Goal: Task Accomplishment & Management: Use online tool/utility

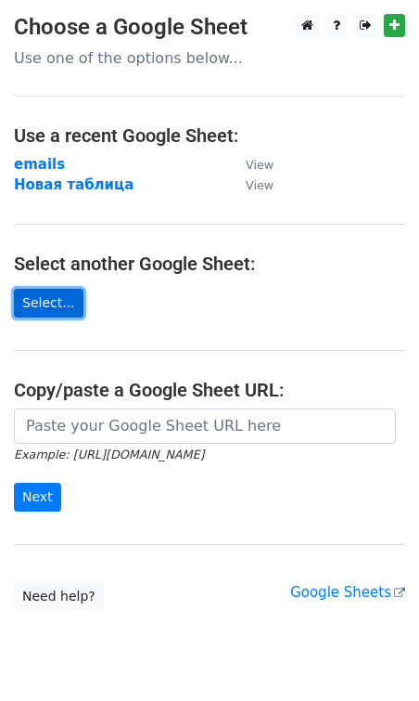
click at [51, 297] on link "Select..." at bounding box center [49, 303] width 70 height 29
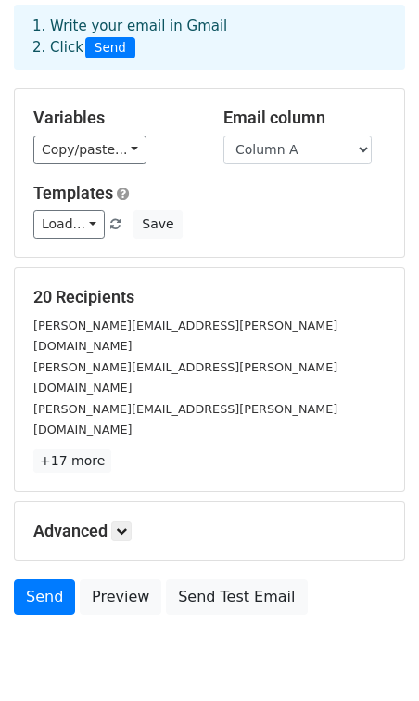
scroll to position [94, 0]
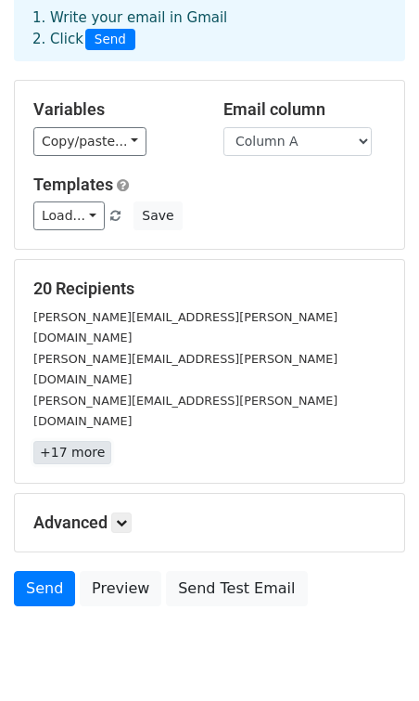
click at [66, 441] on link "+17 more" at bounding box center [72, 452] width 78 height 23
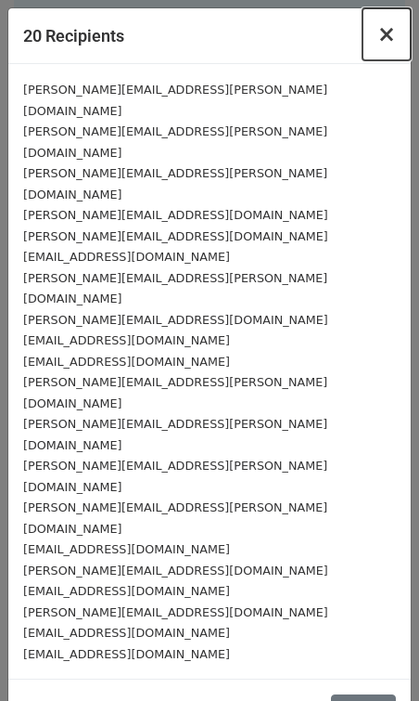
click at [392, 30] on span "×" at bounding box center [387, 34] width 19 height 26
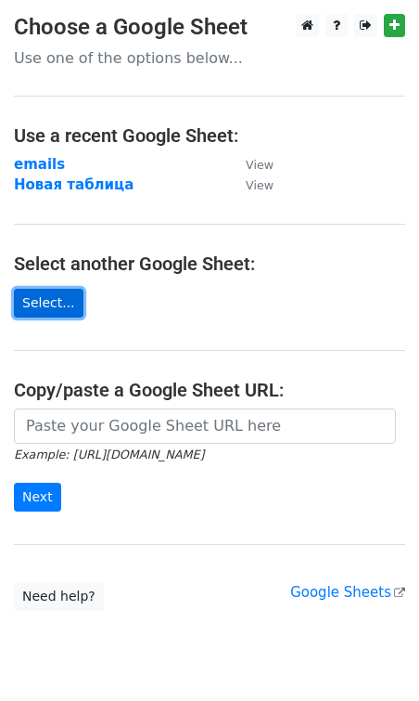
click at [41, 300] on link "Select..." at bounding box center [49, 303] width 70 height 29
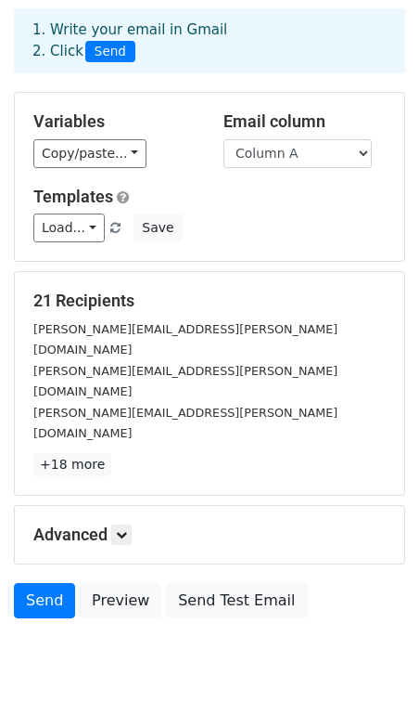
scroll to position [94, 0]
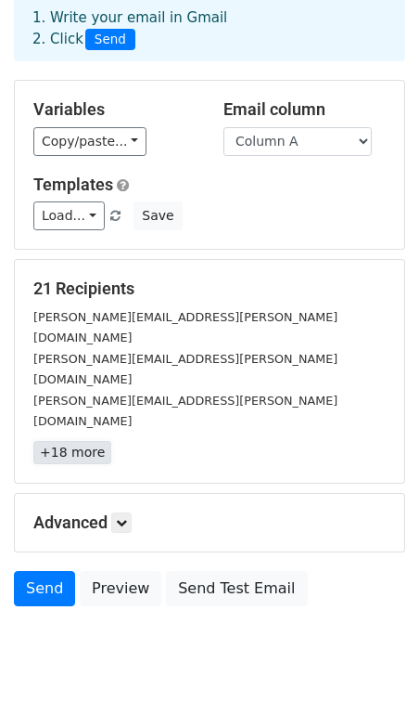
click at [55, 441] on link "+18 more" at bounding box center [72, 452] width 78 height 23
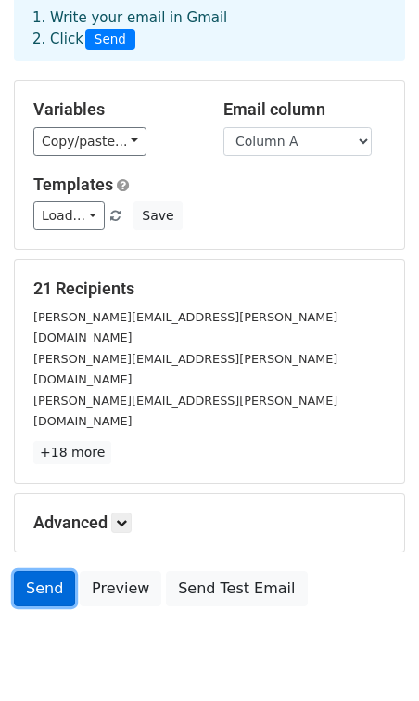
click at [49, 571] on link "Send" at bounding box center [44, 588] width 61 height 35
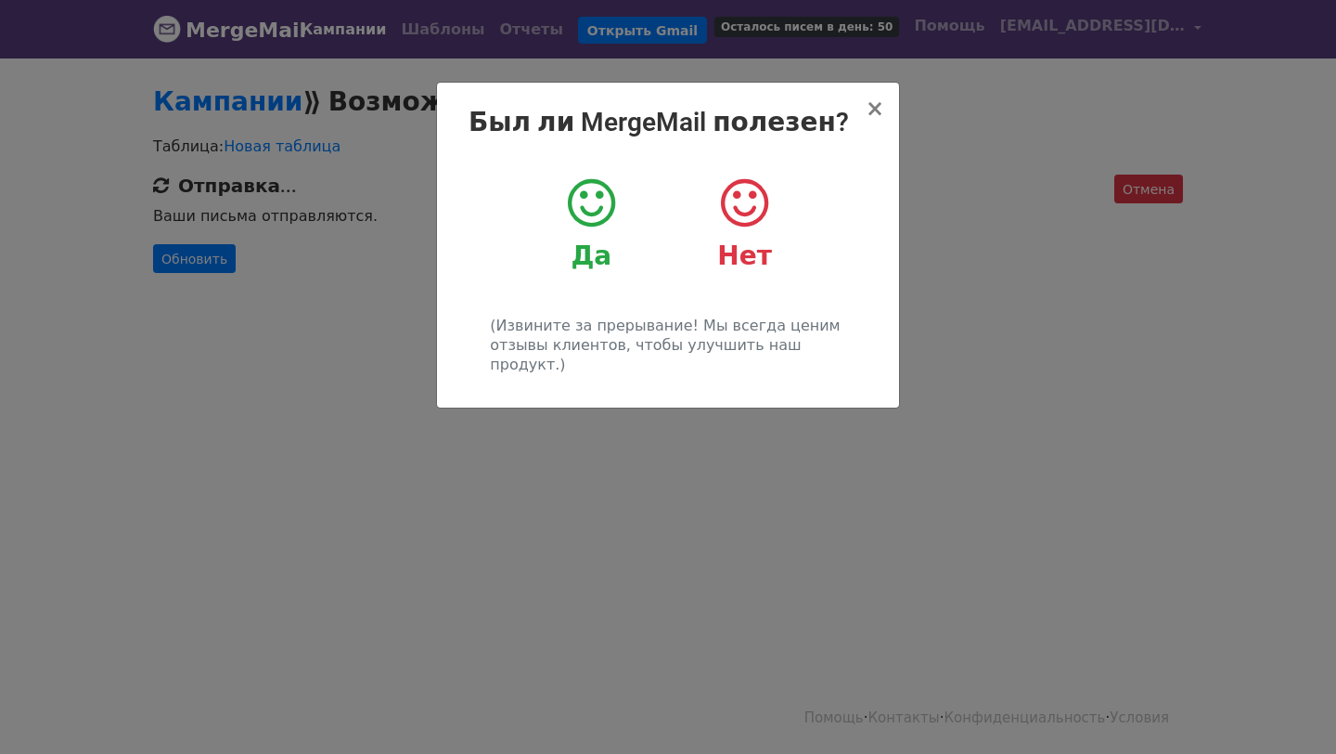
click at [583, 232] on div "Да" at bounding box center [591, 223] width 125 height 97
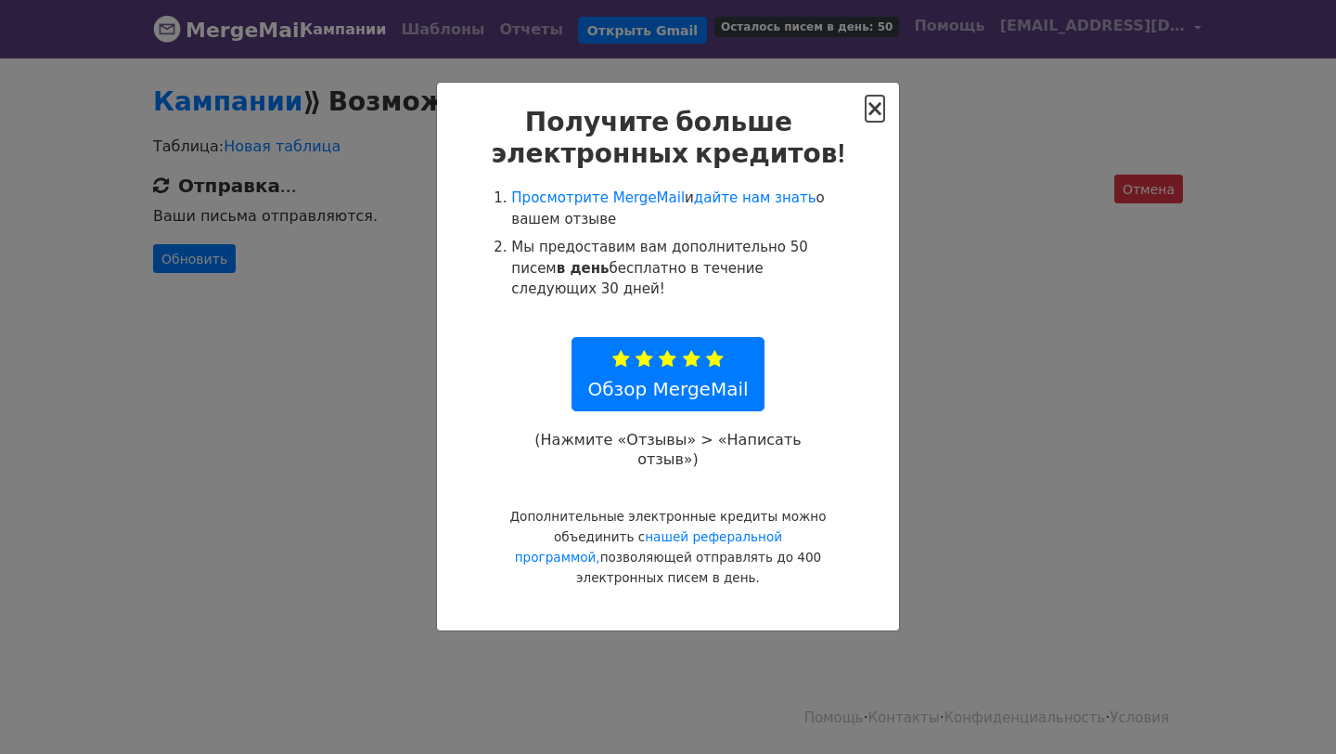
click at [883, 108] on font "×" at bounding box center [875, 109] width 19 height 26
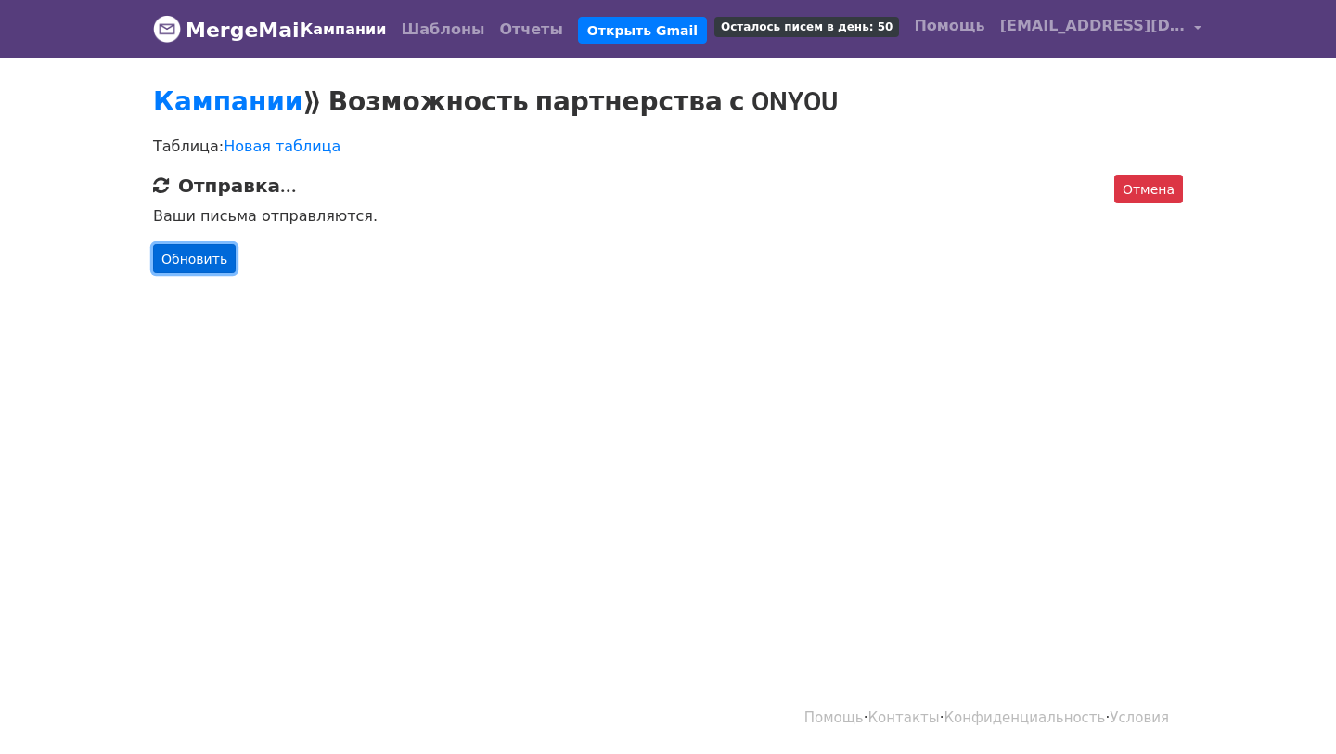
click at [171, 270] on link "Обновить" at bounding box center [194, 259] width 83 height 30
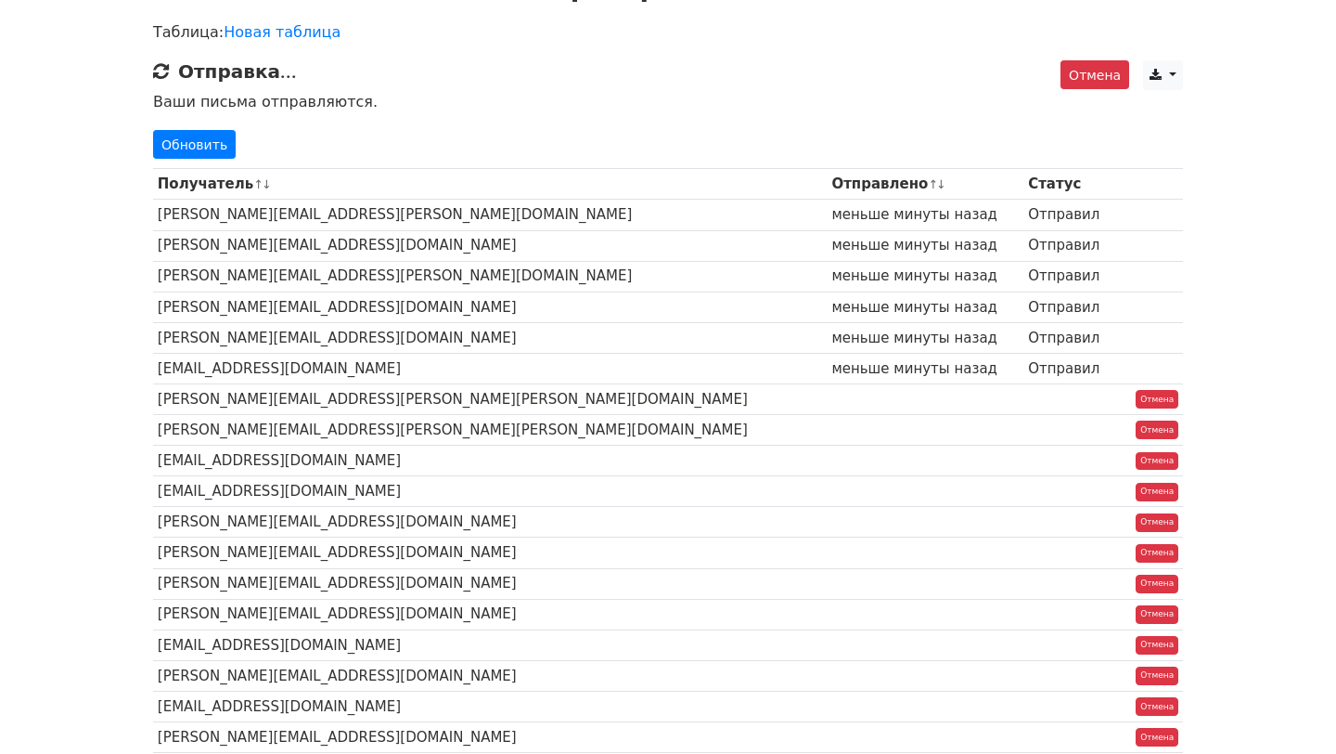
scroll to position [97, 0]
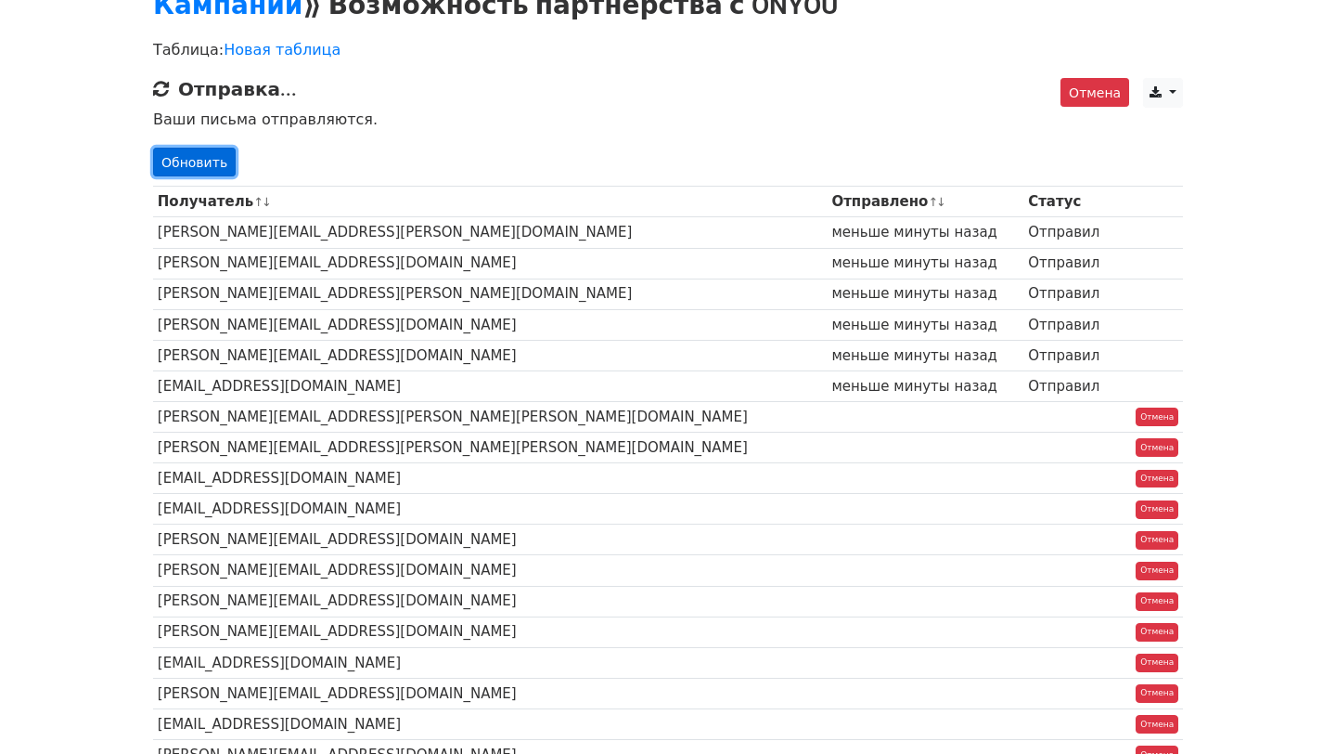
click at [194, 165] on font "Обновить" at bounding box center [194, 161] width 66 height 15
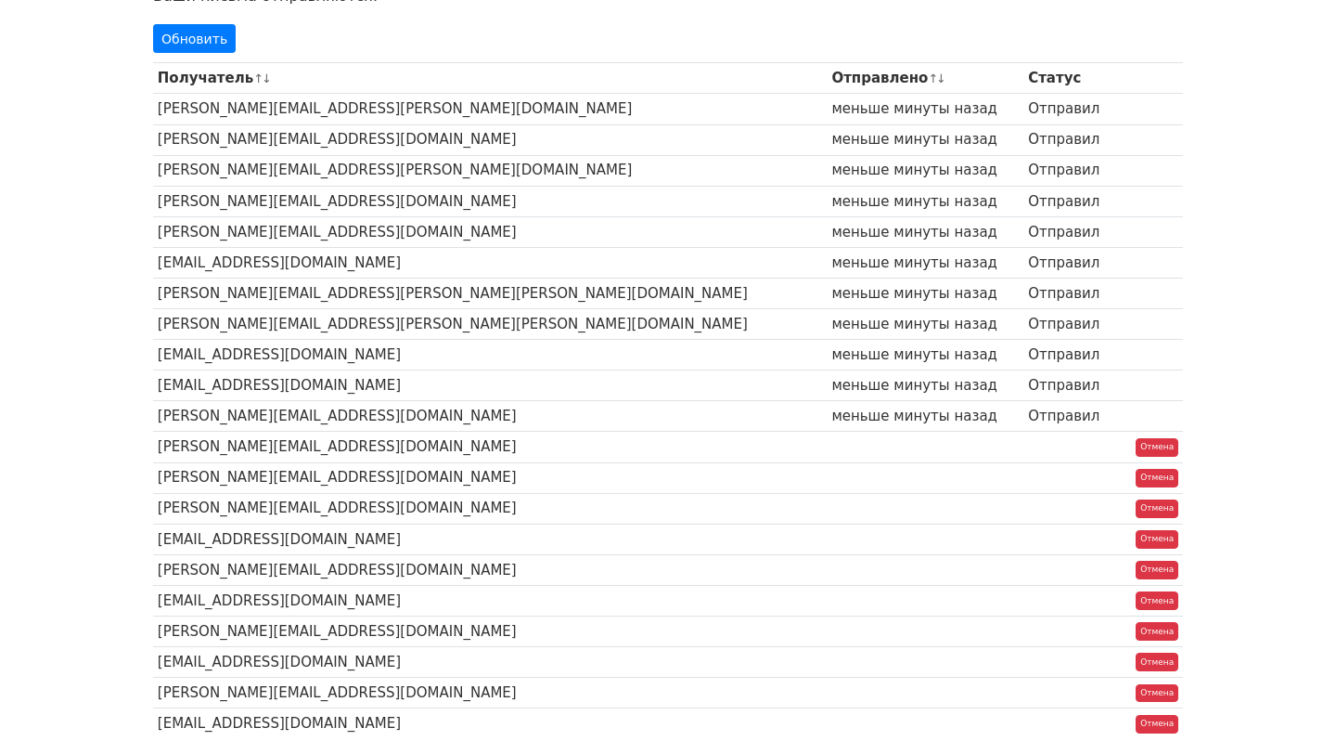
scroll to position [221, 0]
